Goal: Task Accomplishment & Management: Manage account settings

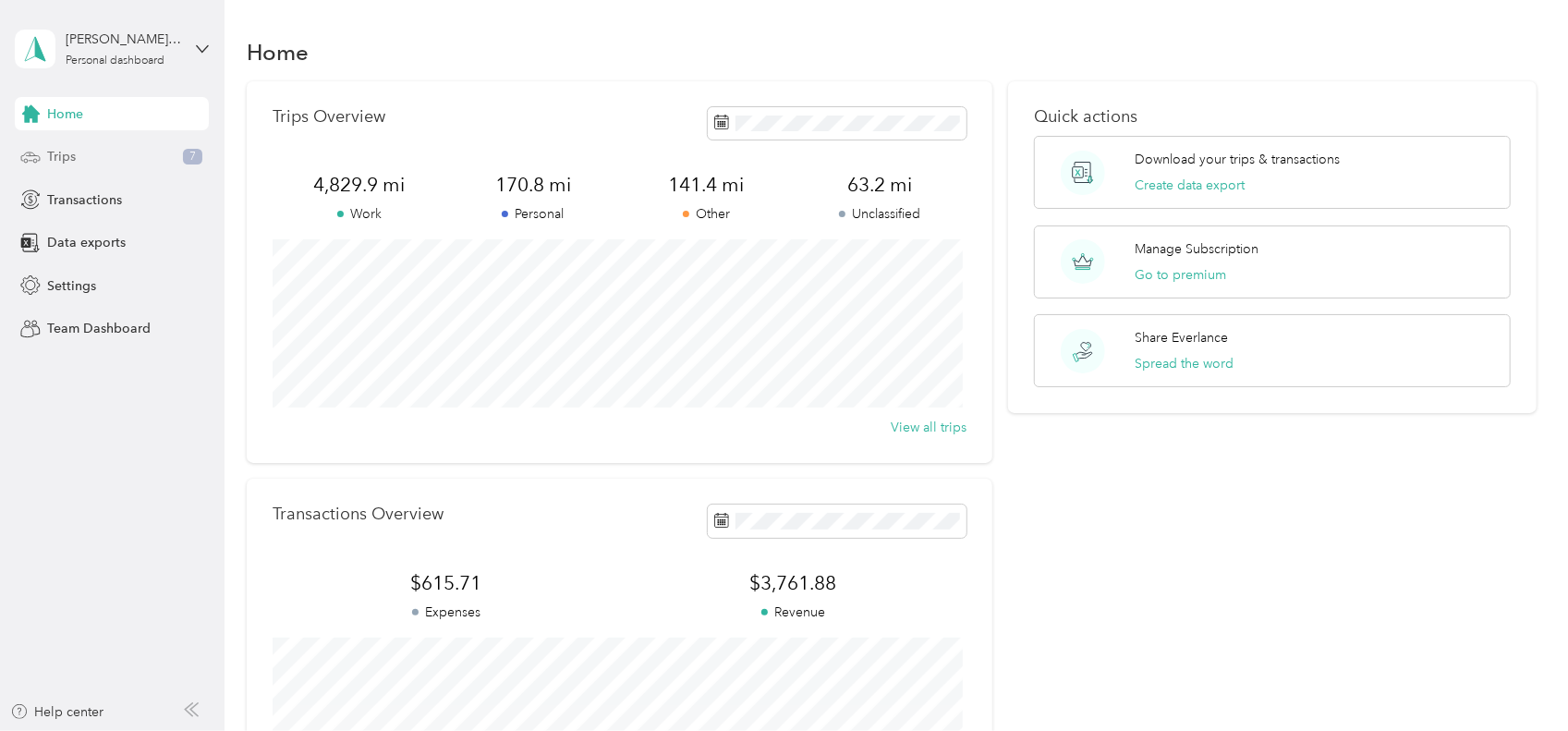
click at [96, 161] on div "Trips 7" at bounding box center [111, 157] width 194 height 33
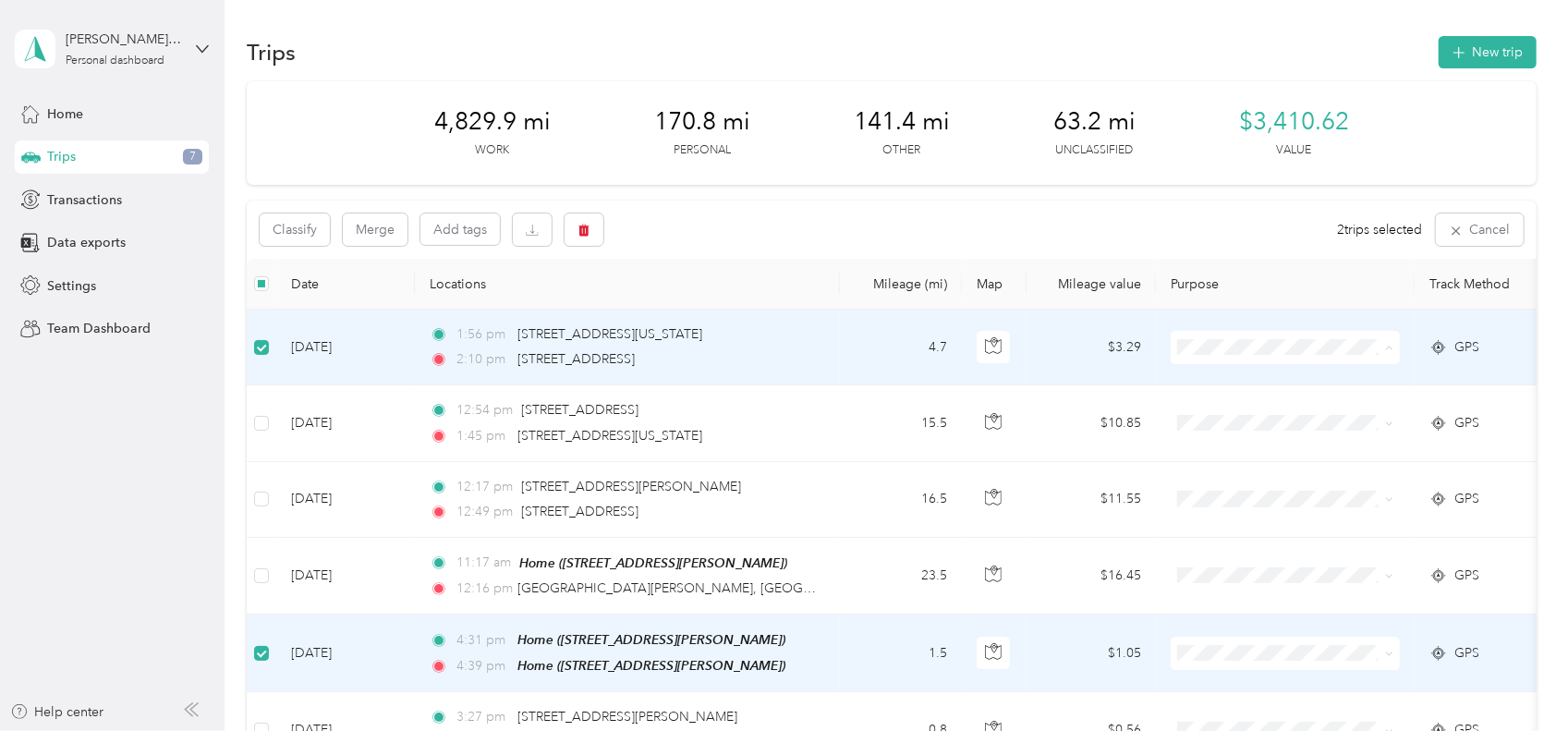
click at [1237, 407] on span "Personal" at bounding box center [1303, 413] width 171 height 20
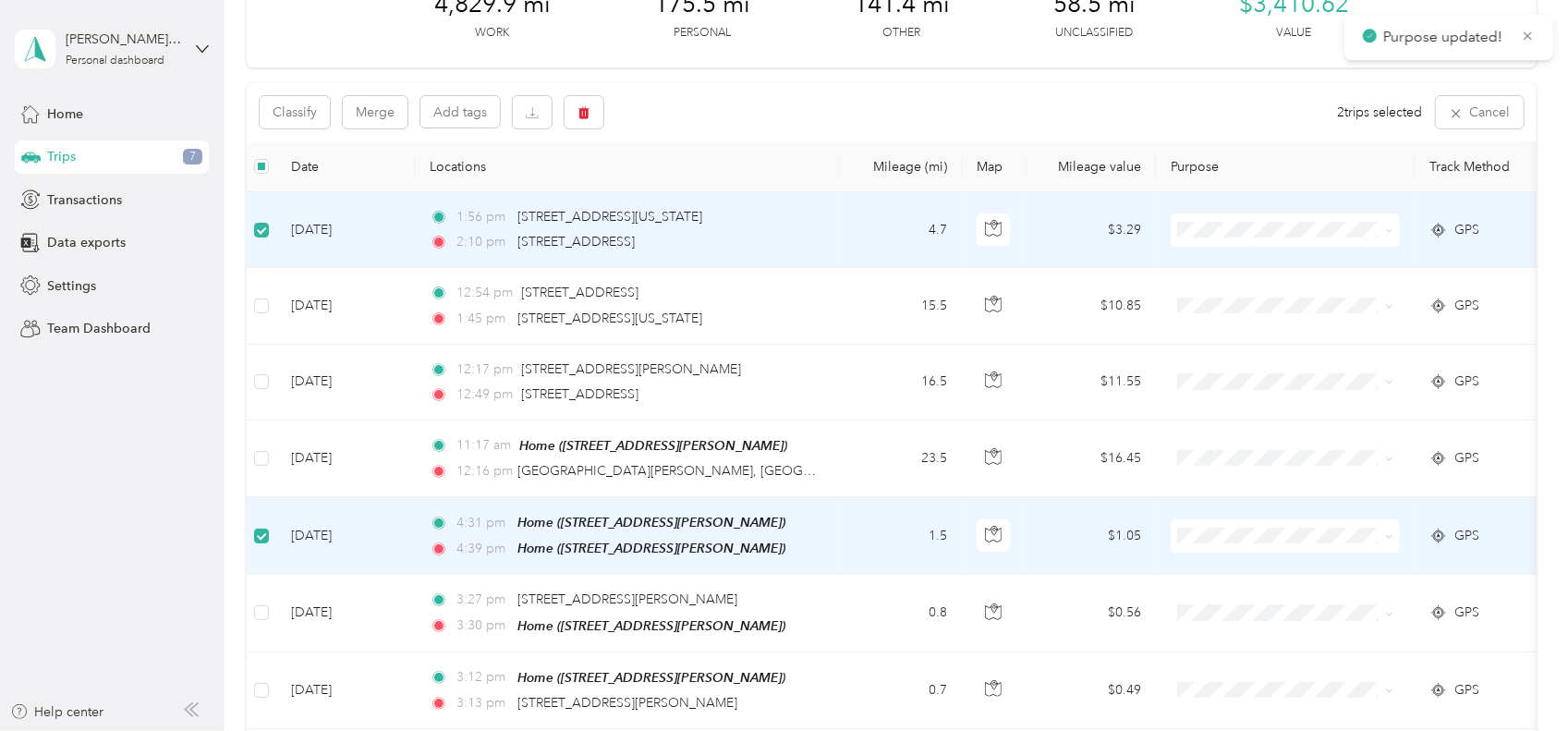
scroll to position [185, 0]
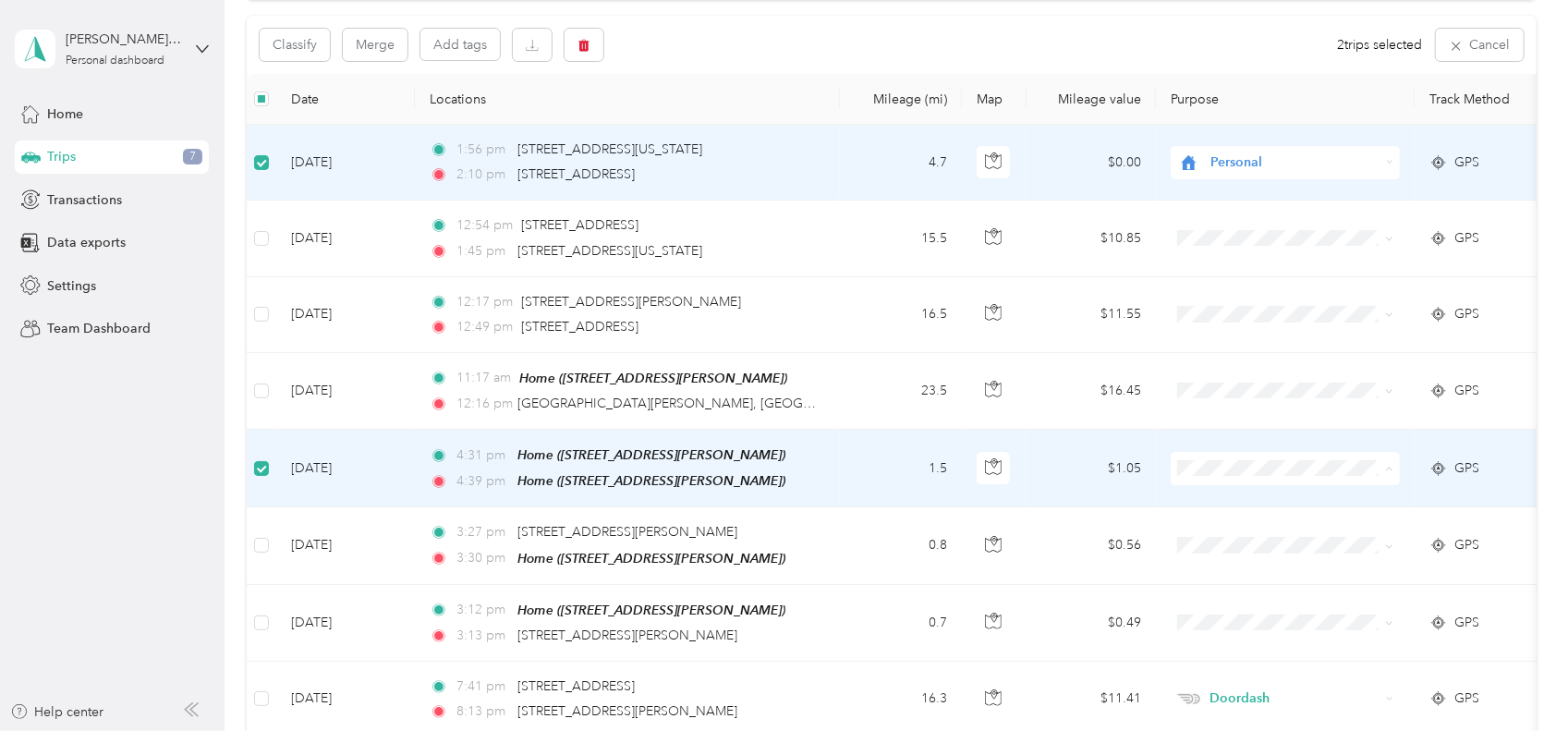
click at [1249, 240] on li "Personal" at bounding box center [1286, 235] width 229 height 32
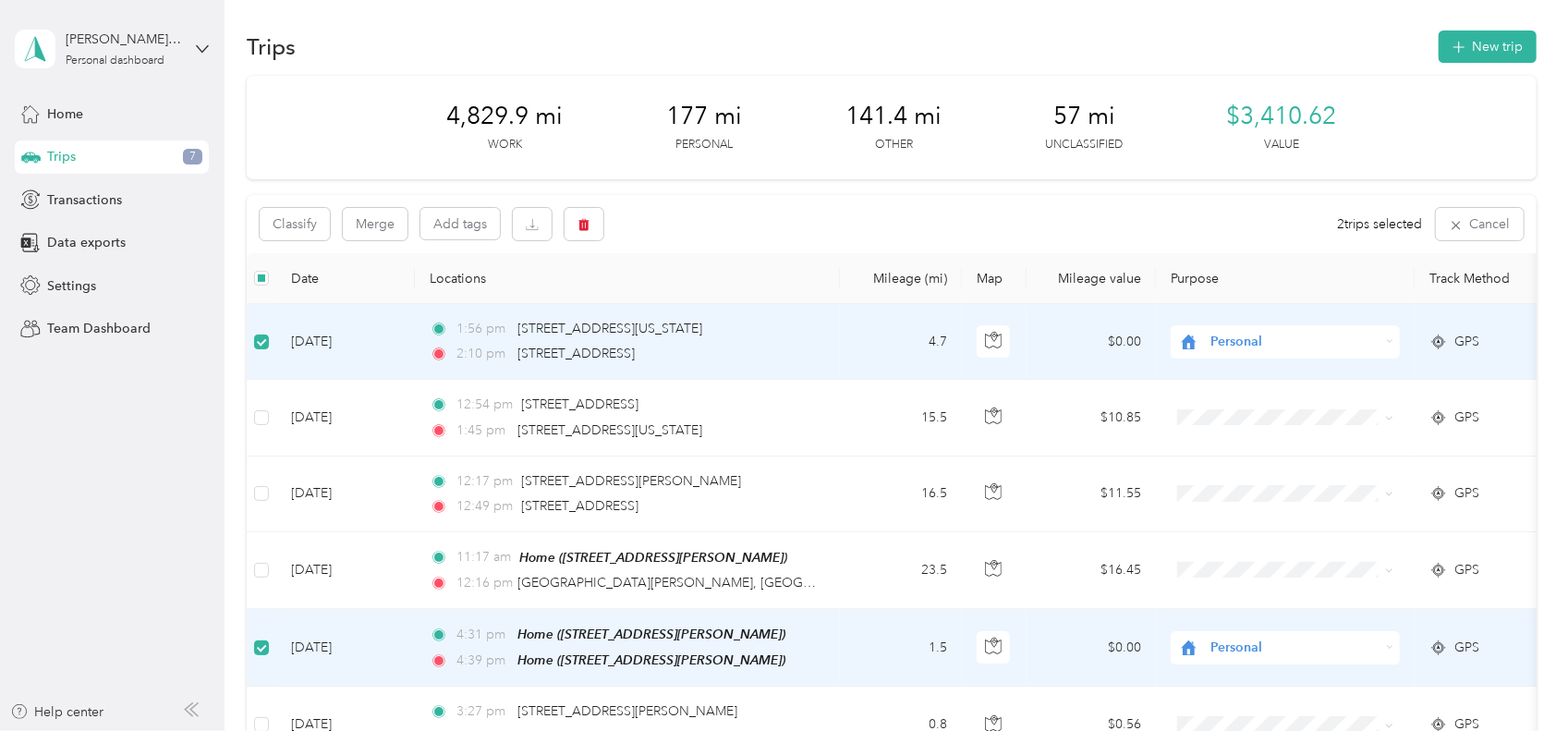
scroll to position [0, 0]
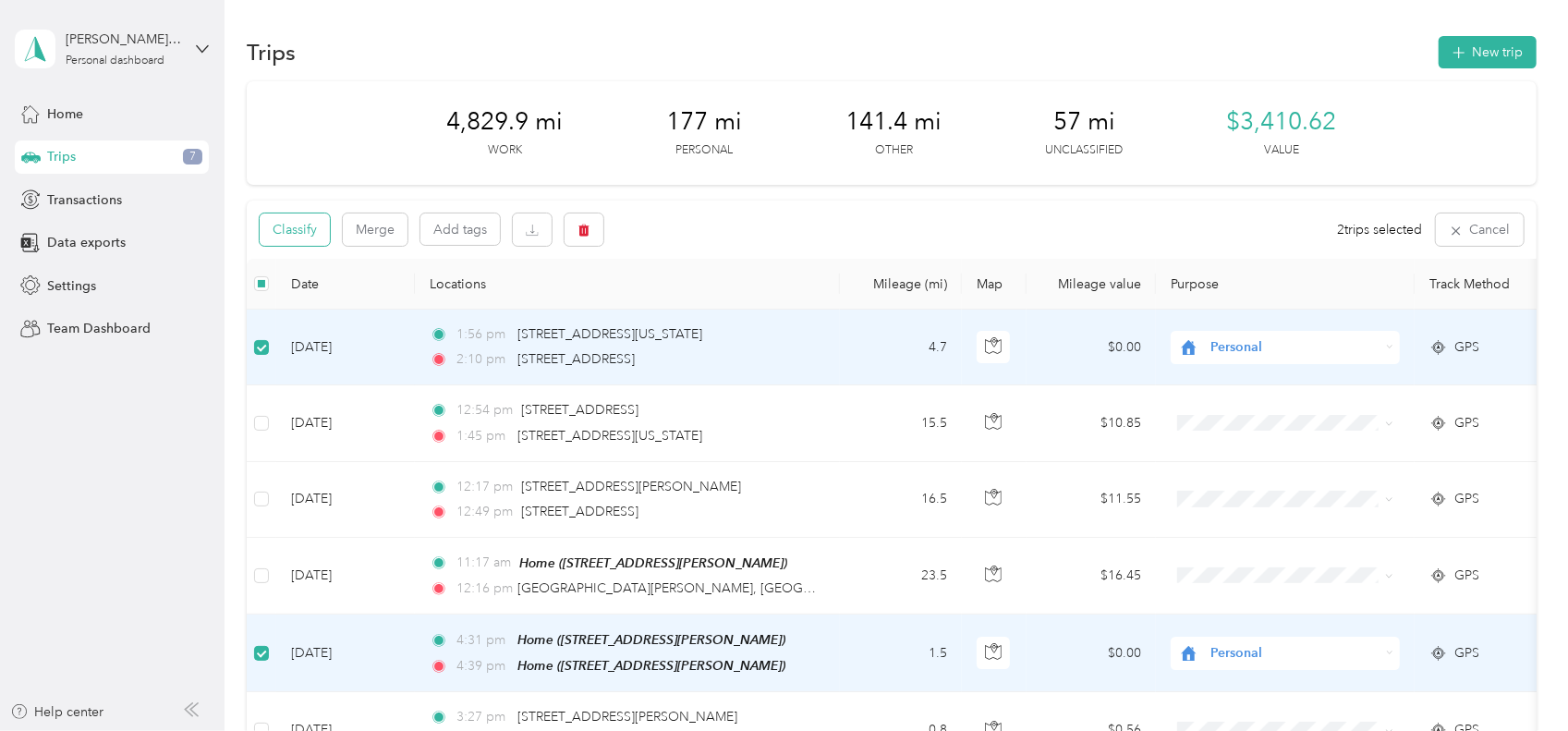
click at [284, 231] on button "Classify" at bounding box center [294, 229] width 70 height 32
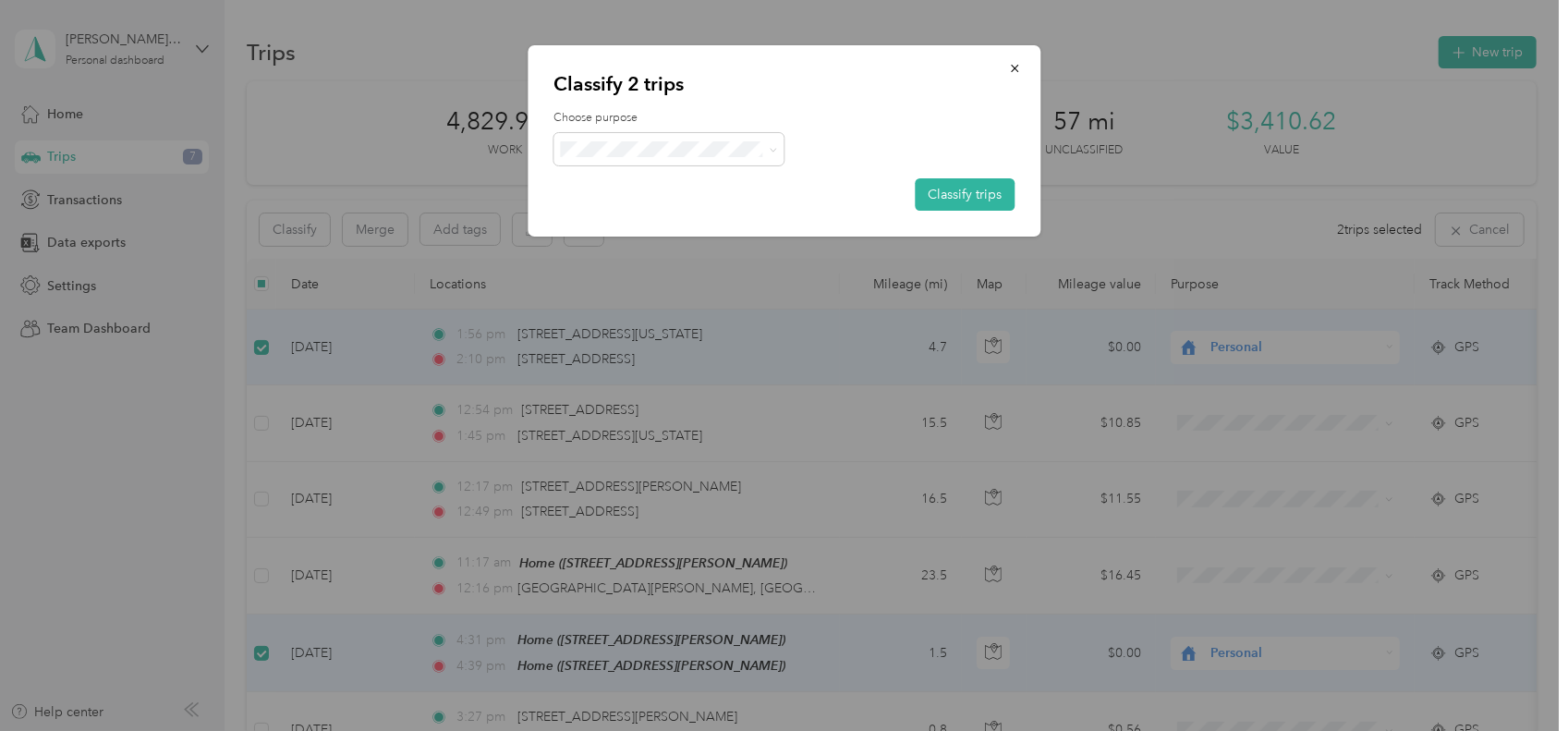
click at [655, 222] on li "Personal" at bounding box center [668, 214] width 231 height 32
click at [996, 202] on button "Classify trips" at bounding box center [965, 194] width 99 height 32
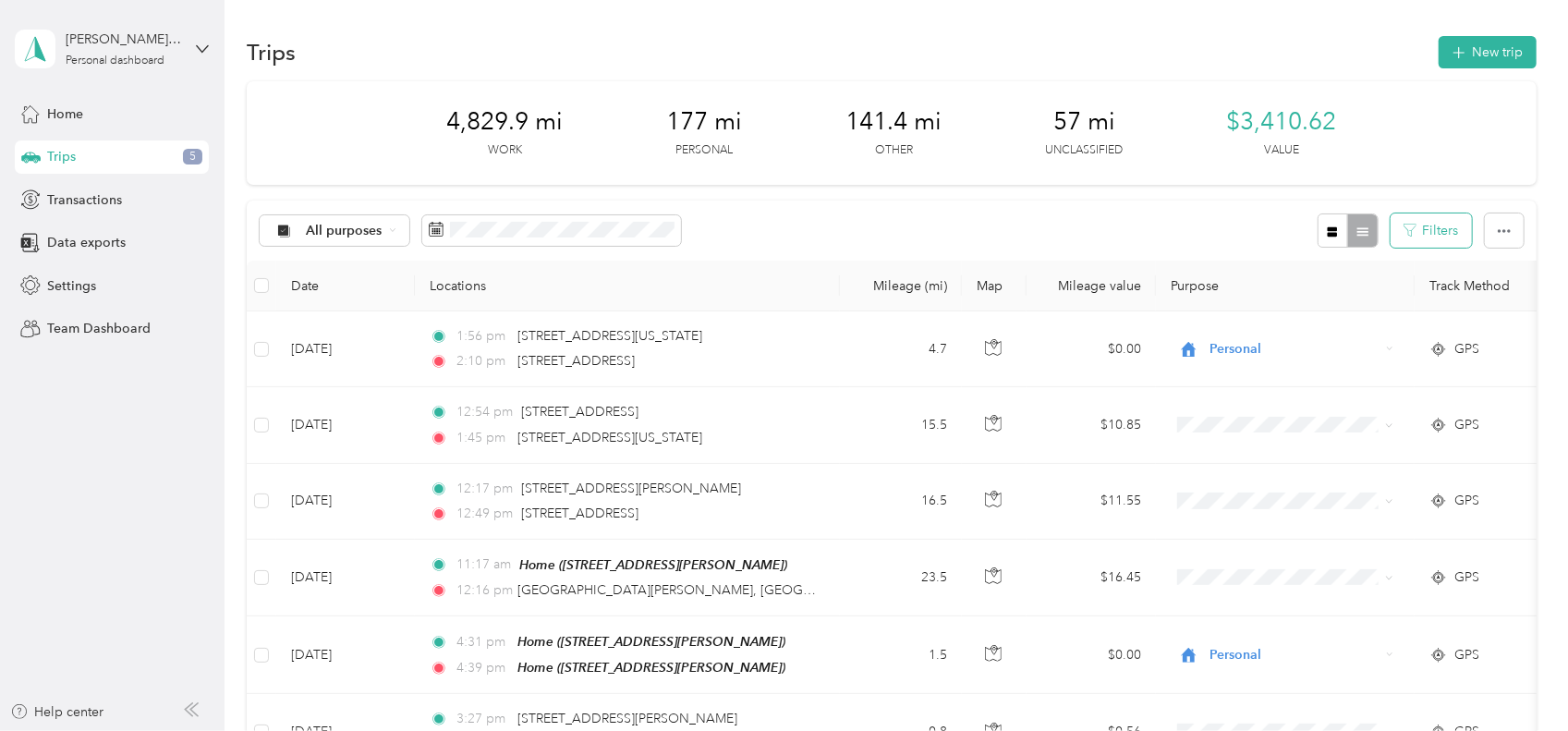
click at [1414, 226] on button "Filters" at bounding box center [1431, 230] width 82 height 34
click at [1498, 231] on icon "button" at bounding box center [1504, 230] width 13 height 13
click at [386, 224] on div "All purposes" at bounding box center [335, 231] width 150 height 31
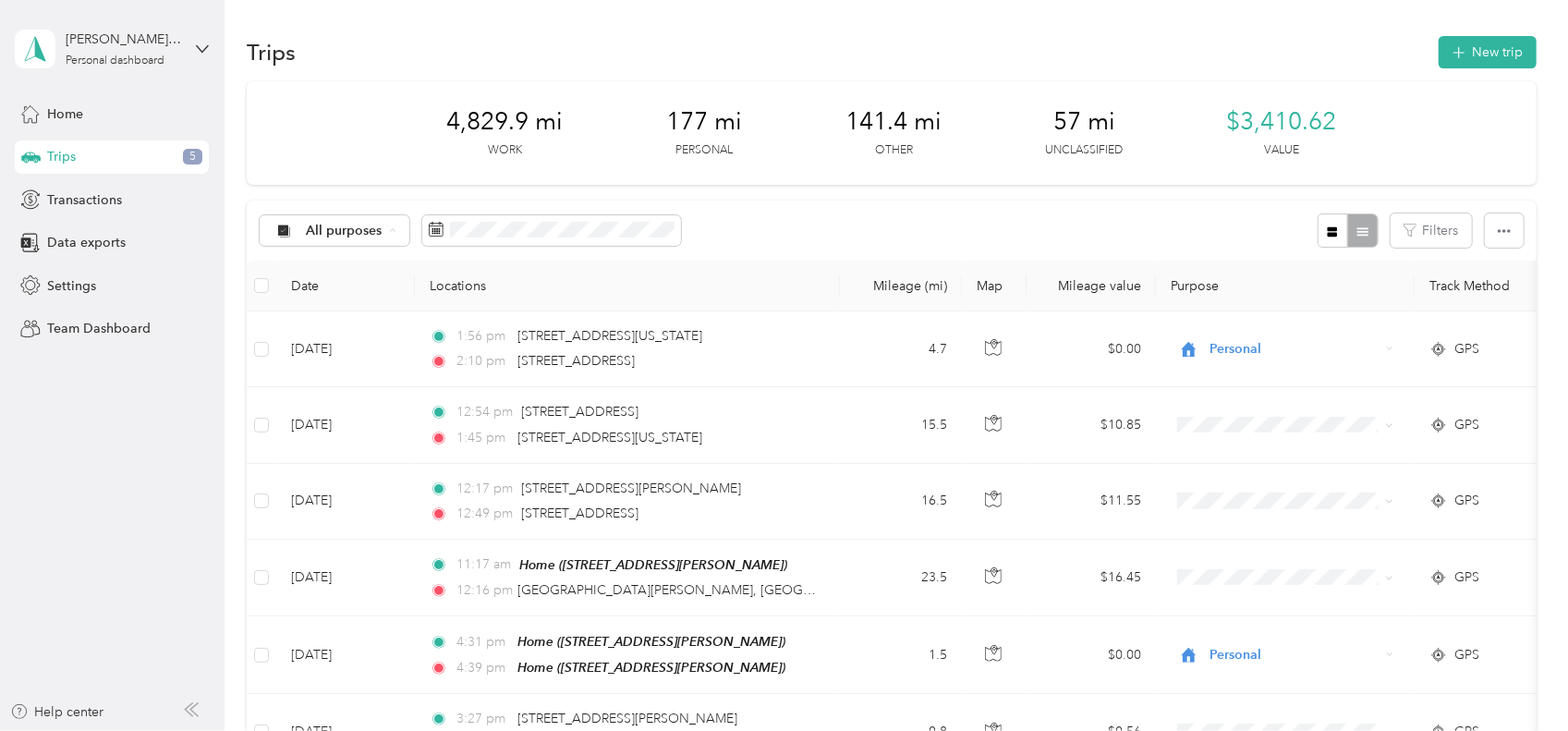
click at [363, 302] on span "Unclassified" at bounding box center [350, 296] width 90 height 20
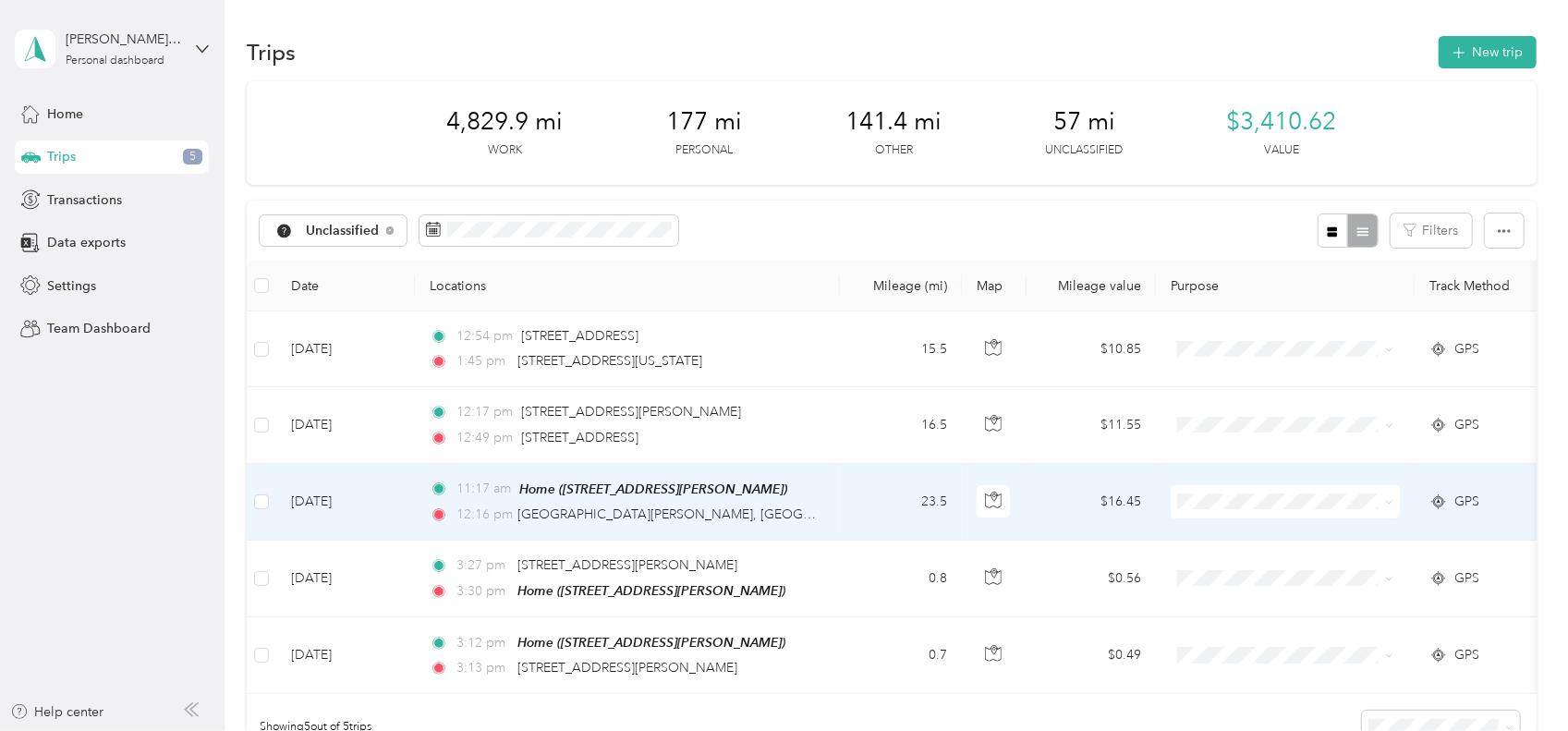
scroll to position [92, 0]
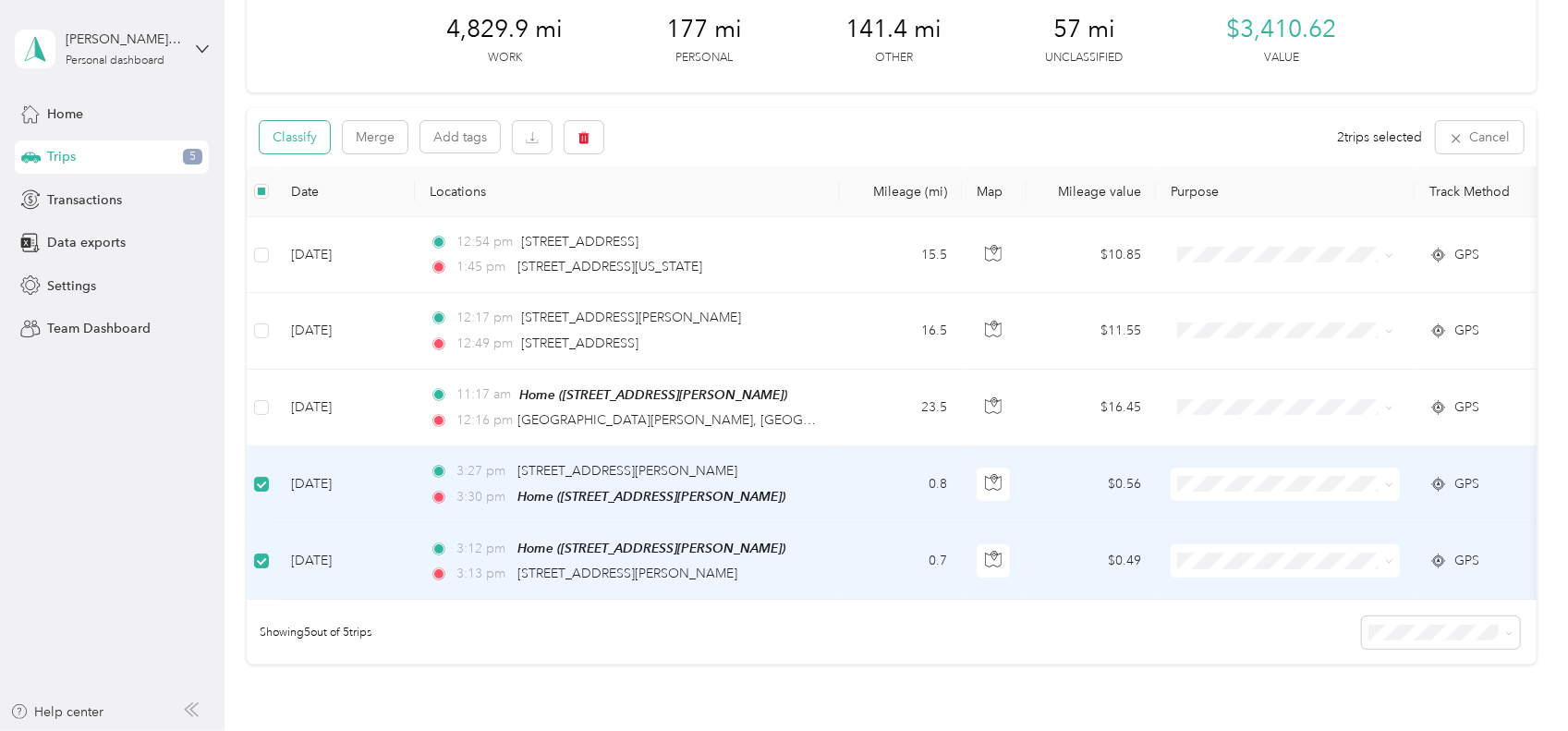
click at [288, 134] on button "Classify" at bounding box center [294, 137] width 70 height 32
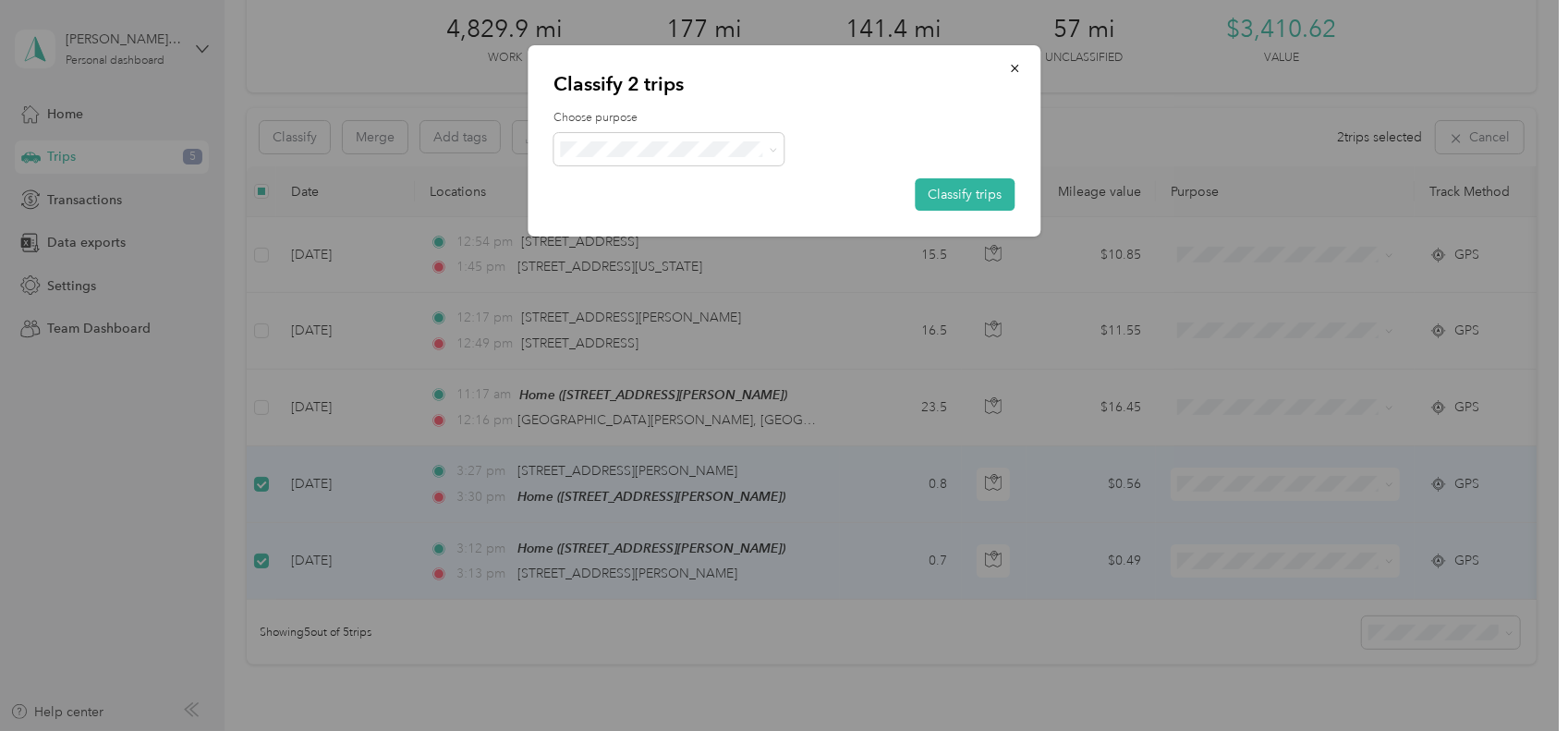
click at [645, 219] on span "Personal" at bounding box center [675, 215] width 152 height 20
click at [952, 197] on button "Classify trips" at bounding box center [965, 194] width 99 height 32
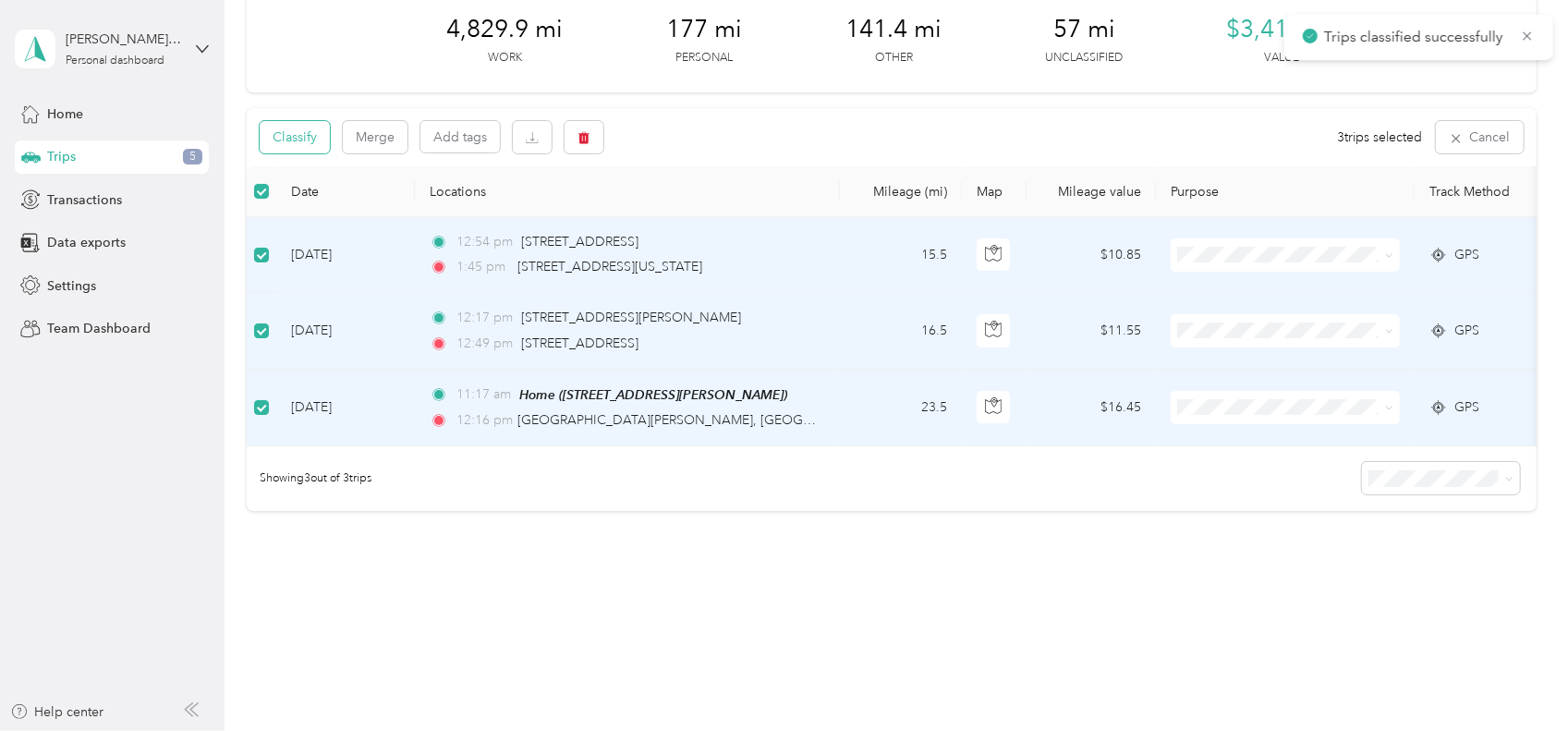
click at [293, 138] on button "Classify" at bounding box center [294, 137] width 70 height 32
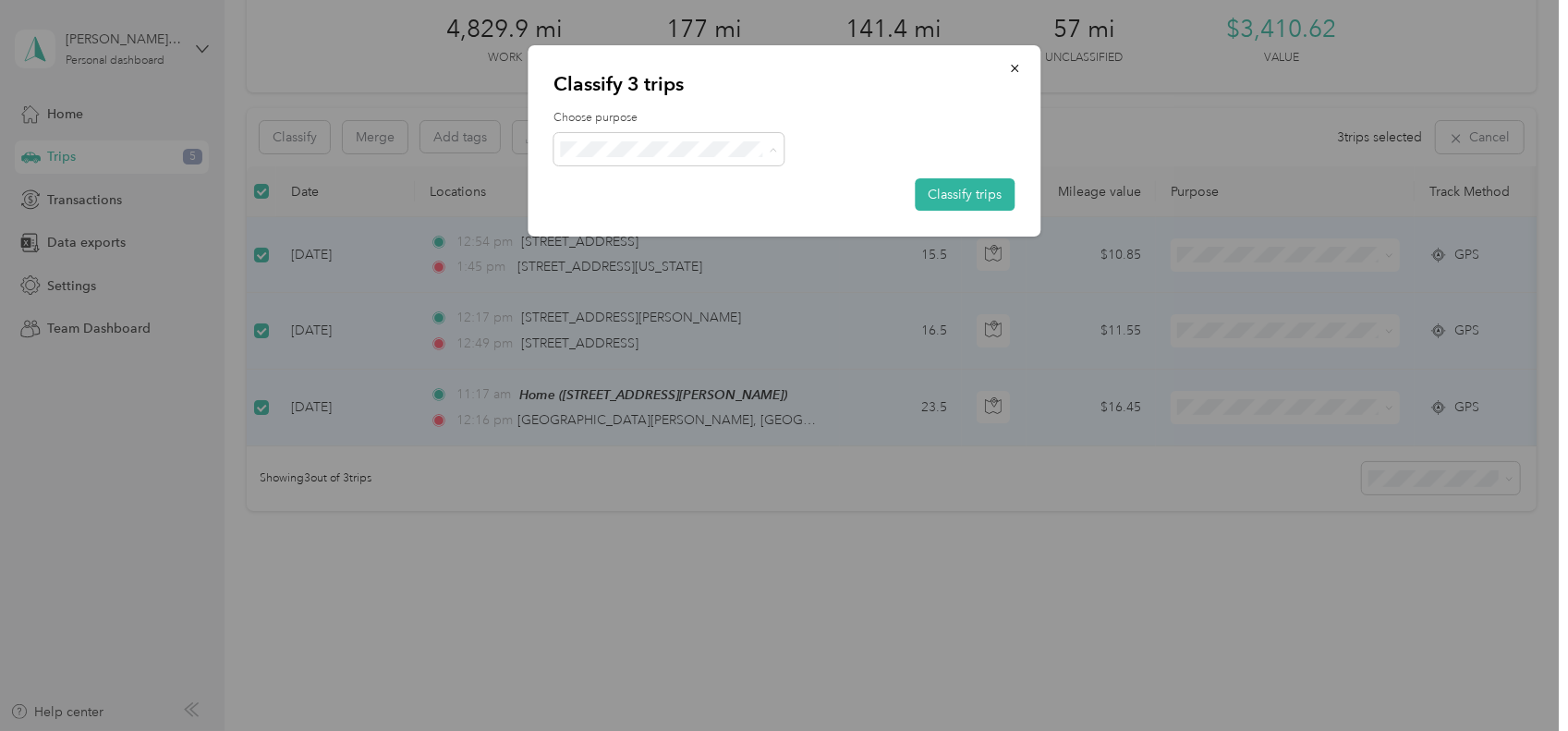
click at [671, 249] on span "Doordash" at bounding box center [685, 248] width 172 height 20
click at [976, 195] on button "Classify trips" at bounding box center [965, 194] width 99 height 32
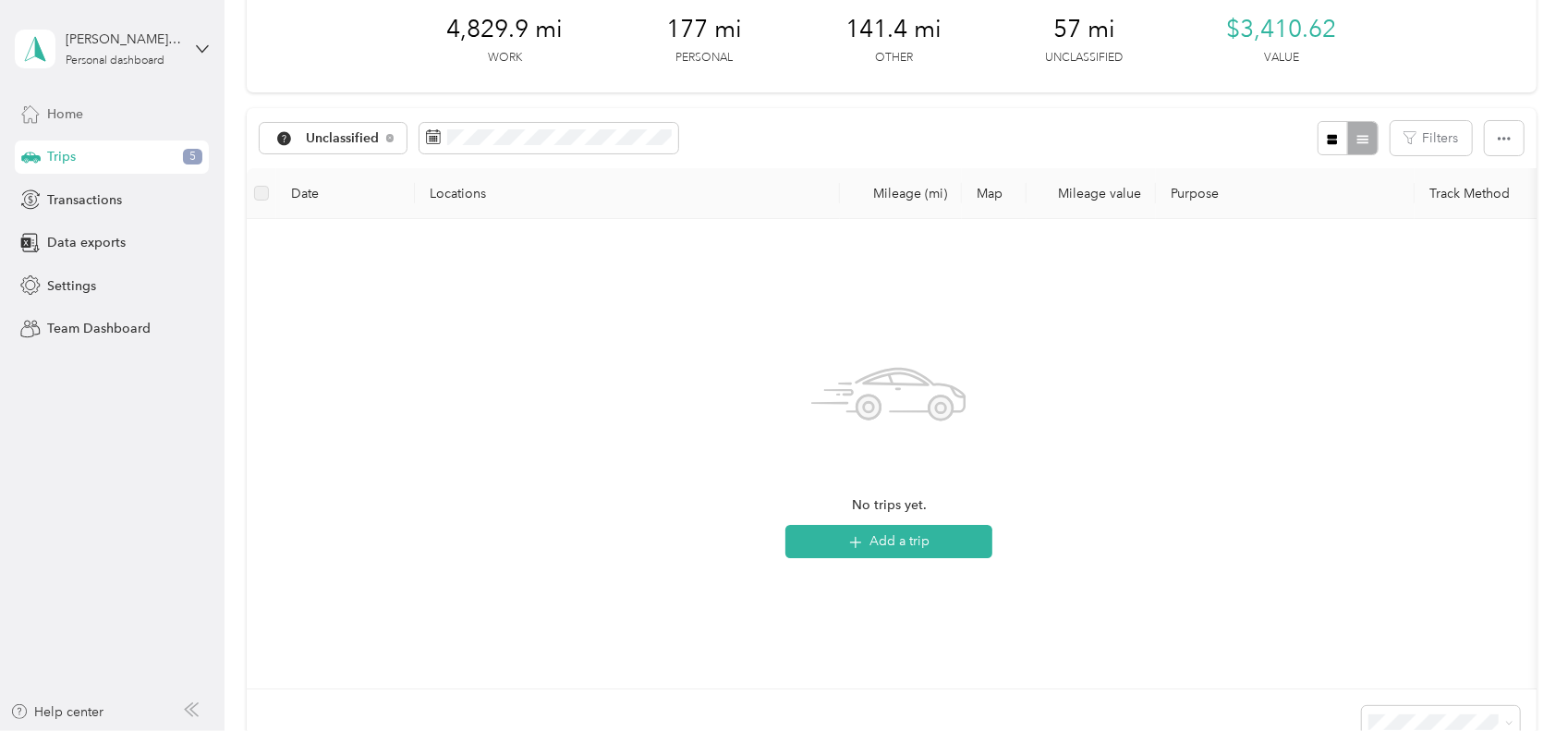
click at [74, 116] on span "Home" at bounding box center [65, 114] width 36 height 20
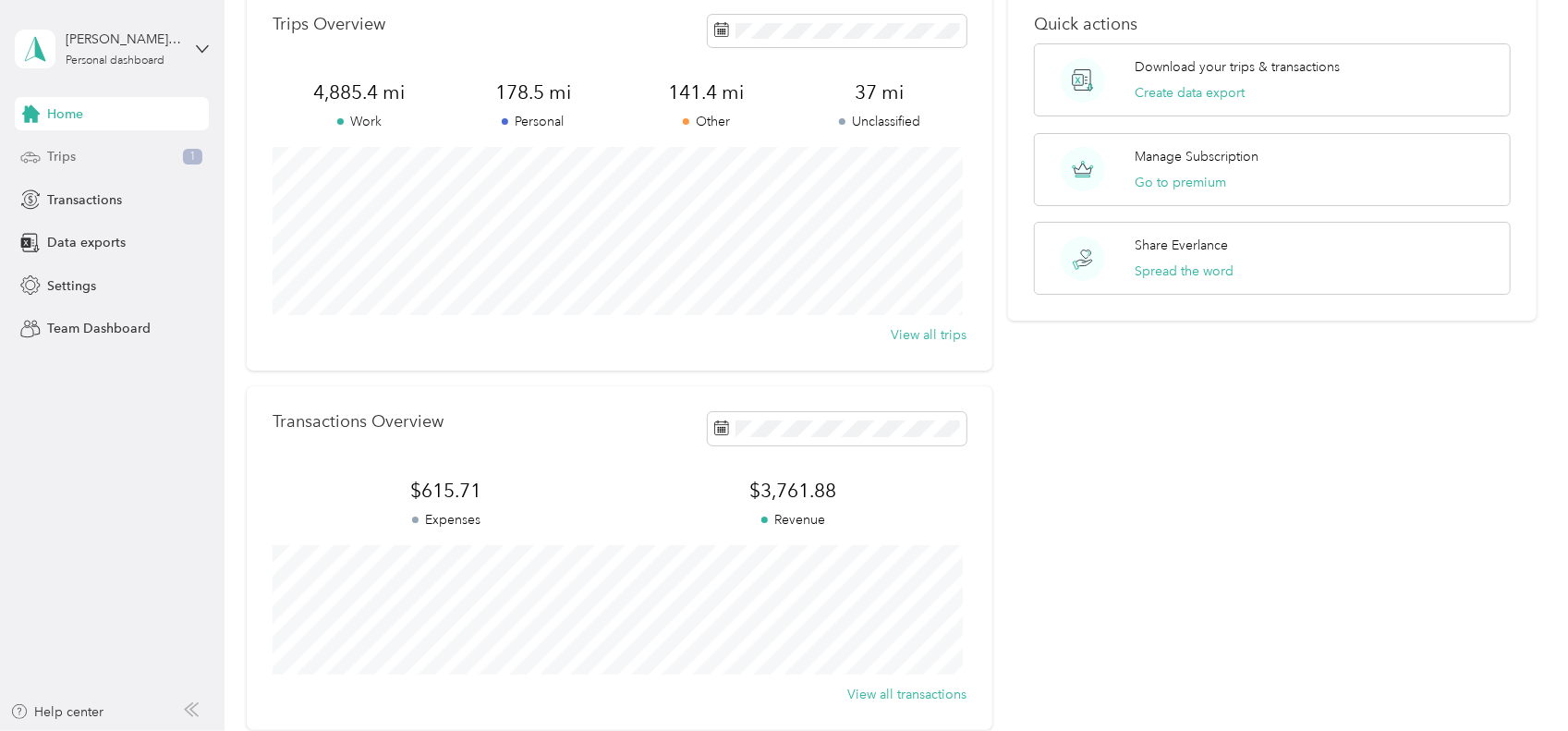
click at [57, 159] on span "Trips" at bounding box center [61, 156] width 29 height 20
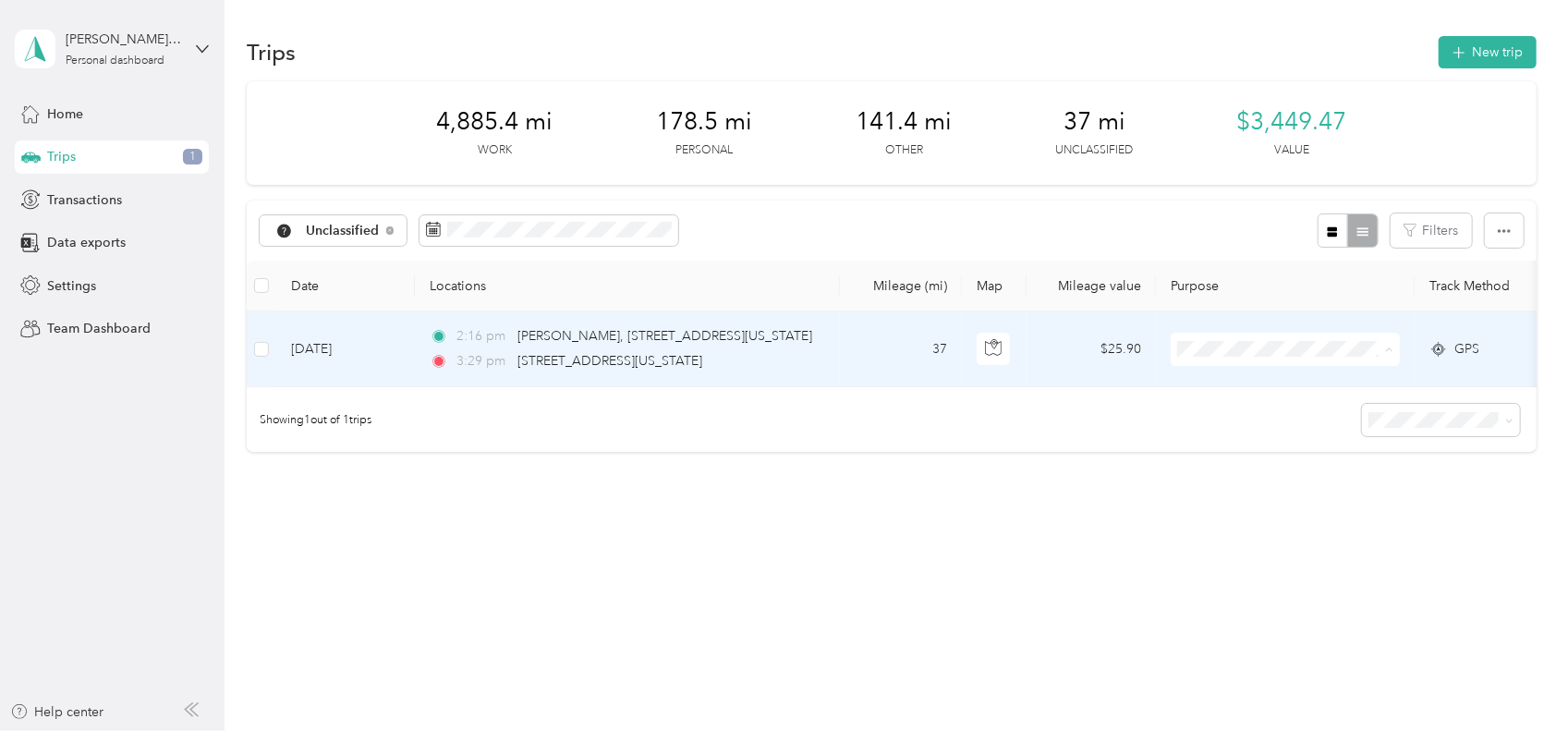
click at [1239, 446] on span "Doordash" at bounding box center [1303, 448] width 171 height 20
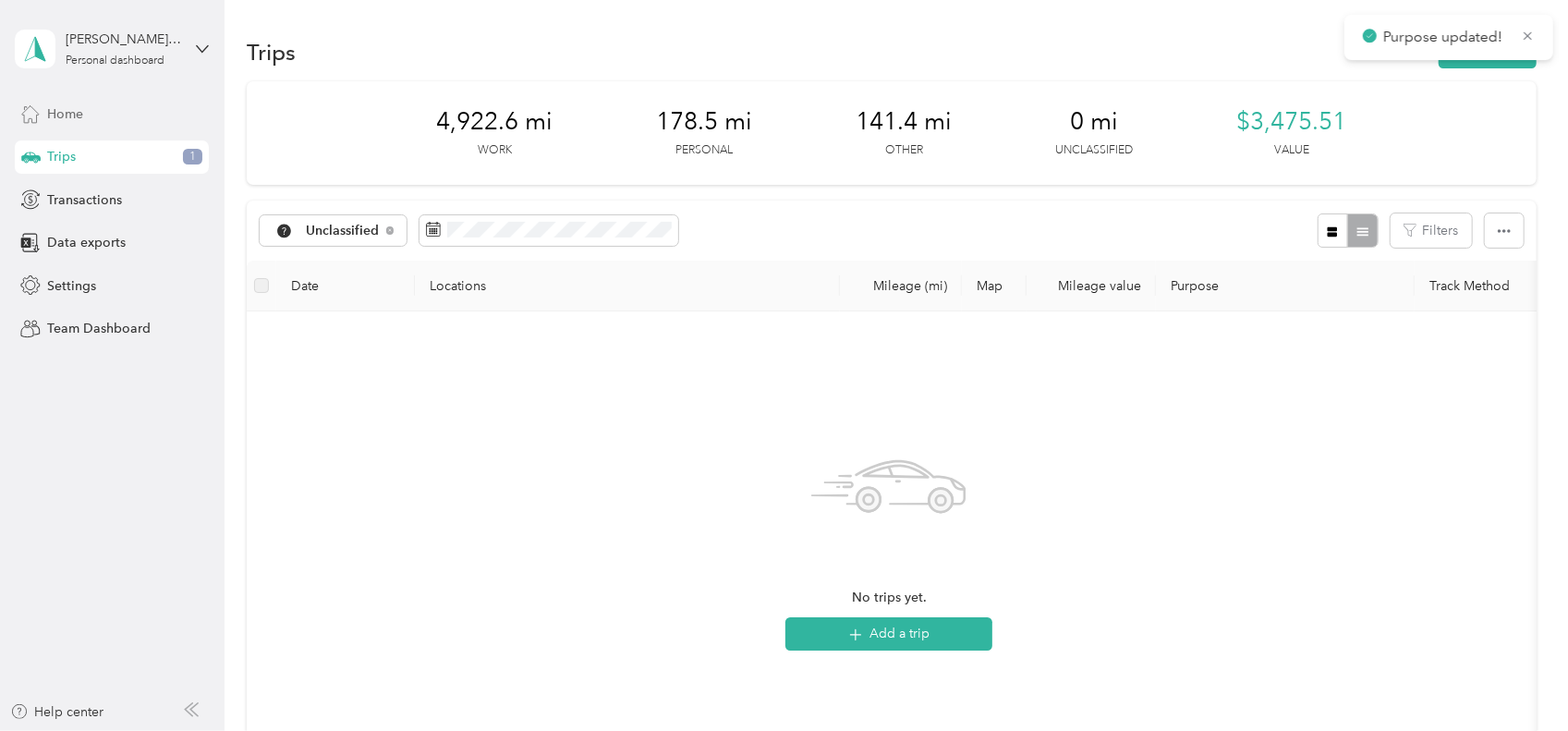
click at [57, 106] on span "Home" at bounding box center [65, 114] width 36 height 20
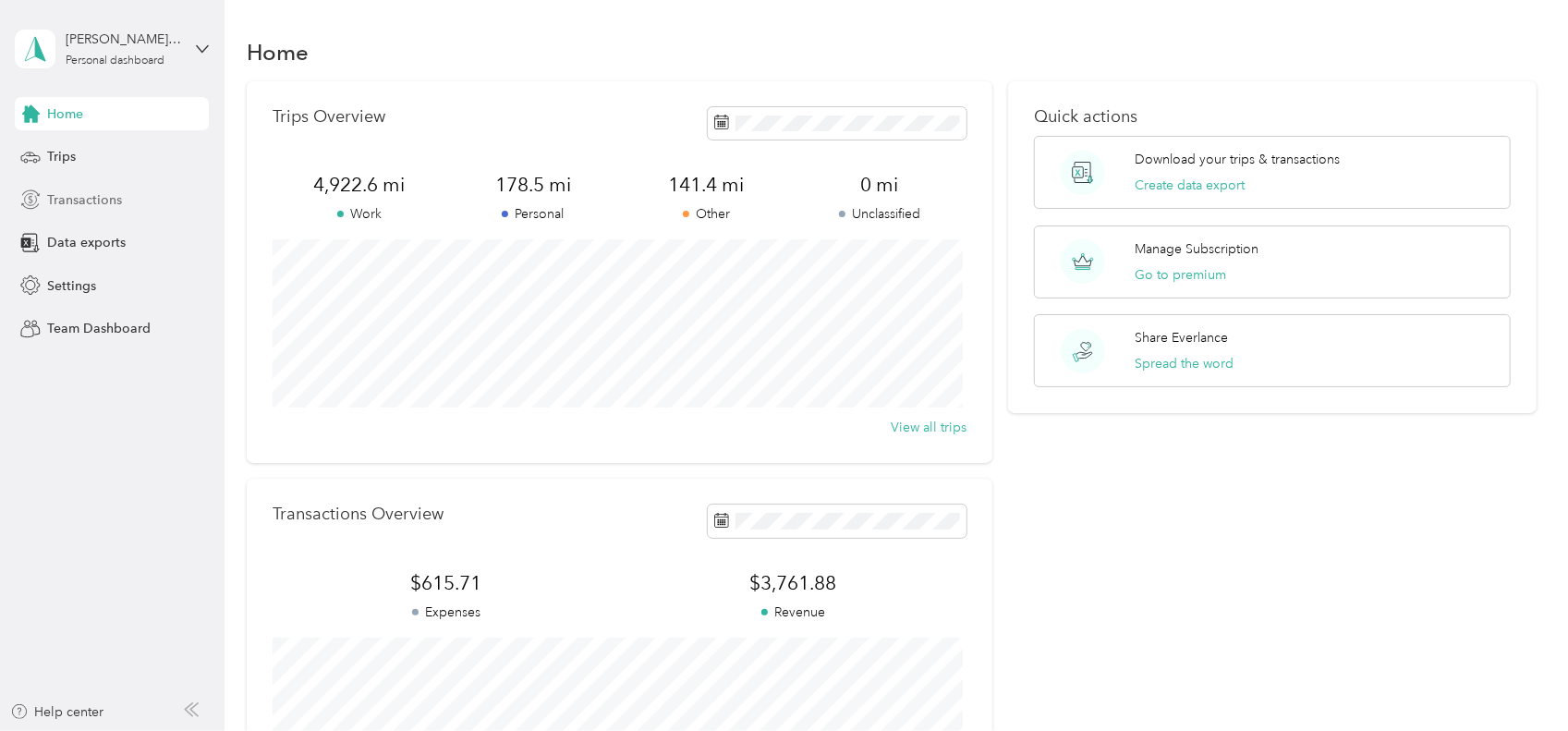
click at [74, 195] on span "Transactions" at bounding box center [85, 200] width 75 height 20
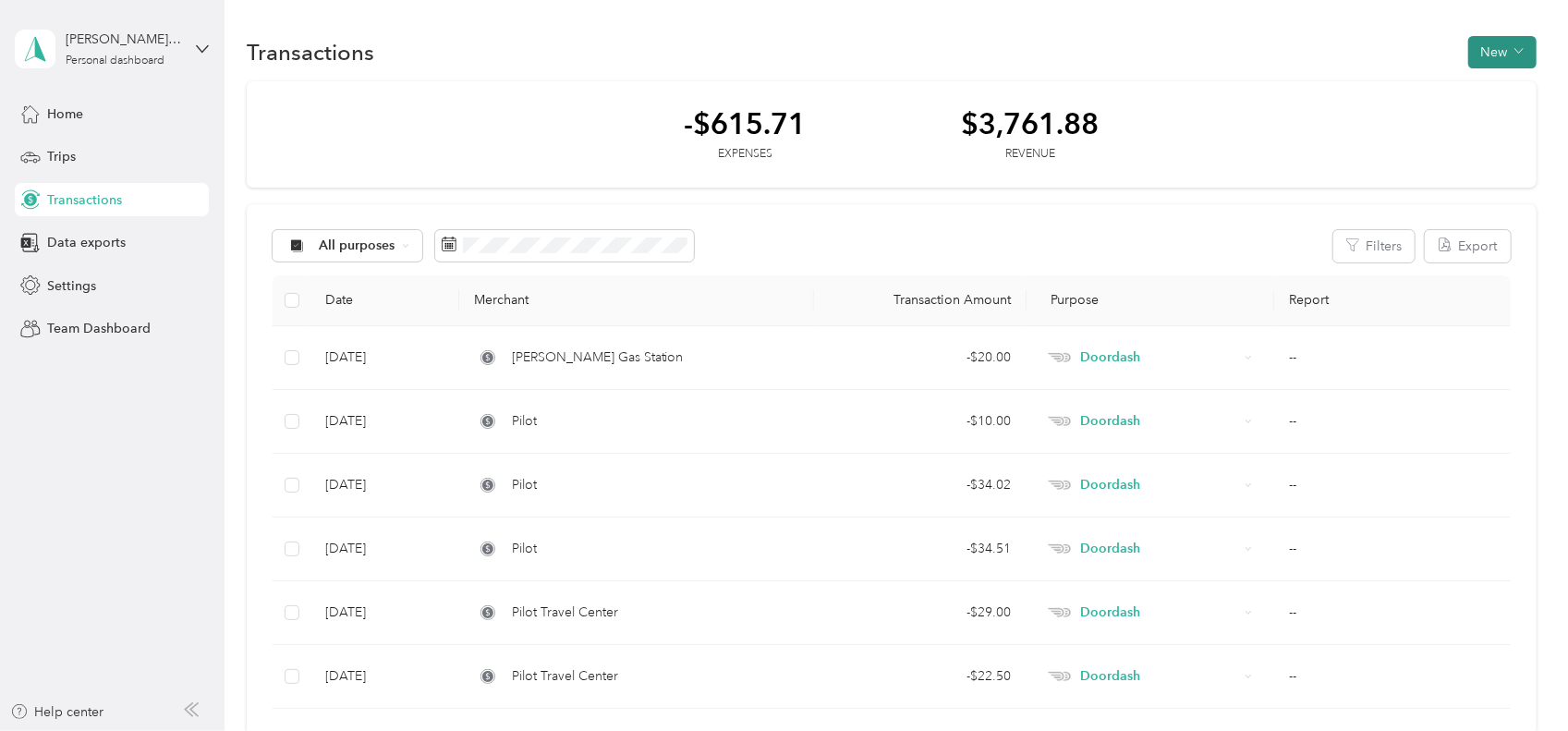
click at [1500, 57] on button "New" at bounding box center [1502, 52] width 68 height 32
click at [1497, 93] on span "Expense" at bounding box center [1493, 88] width 50 height 20
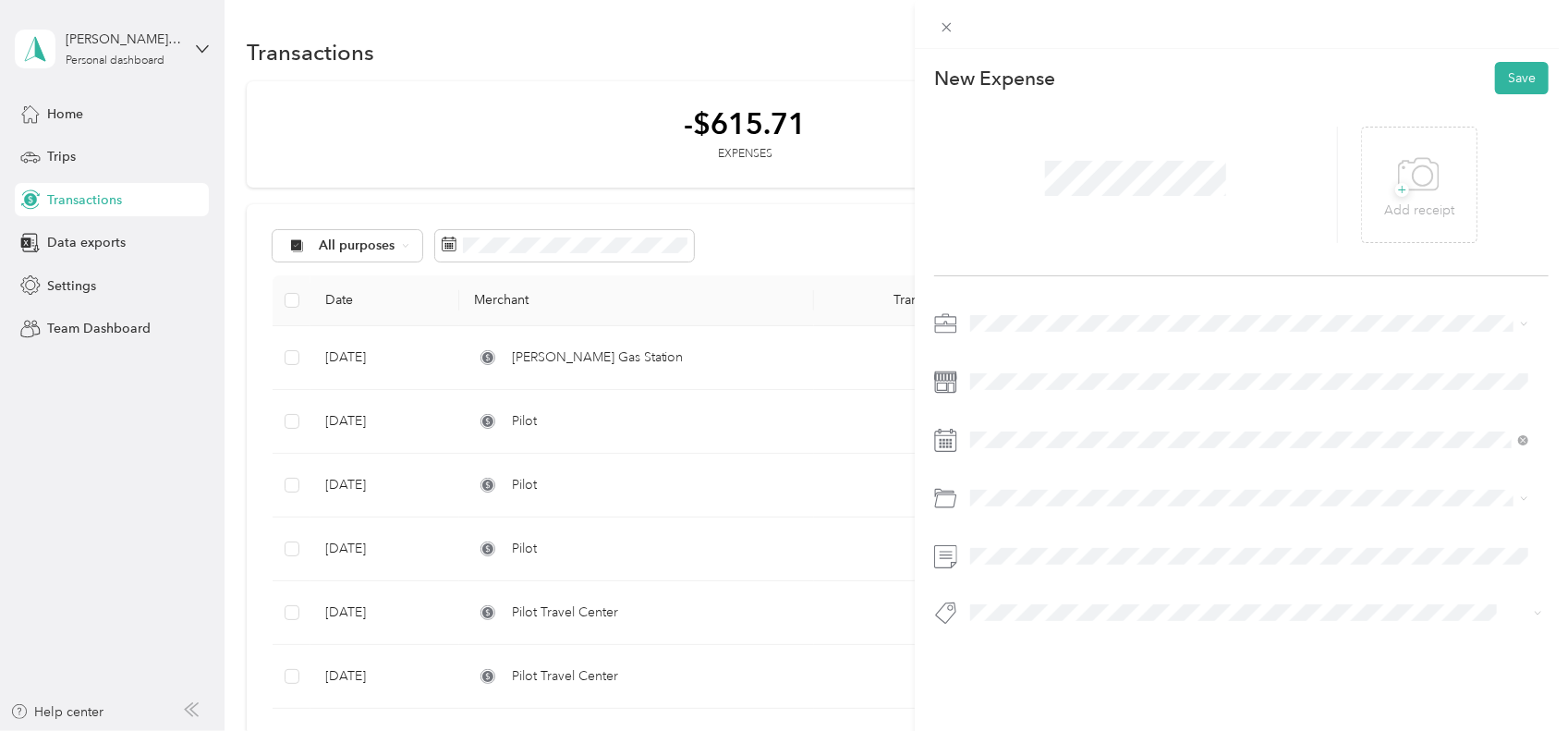
click at [1013, 423] on span "Doordash" at bounding box center [1006, 419] width 59 height 16
click at [1035, 273] on div "Gasoline" at bounding box center [1249, 280] width 545 height 20
click at [1505, 82] on button "Save" at bounding box center [1522, 78] width 53 height 32
